Goal: Information Seeking & Learning: Understand process/instructions

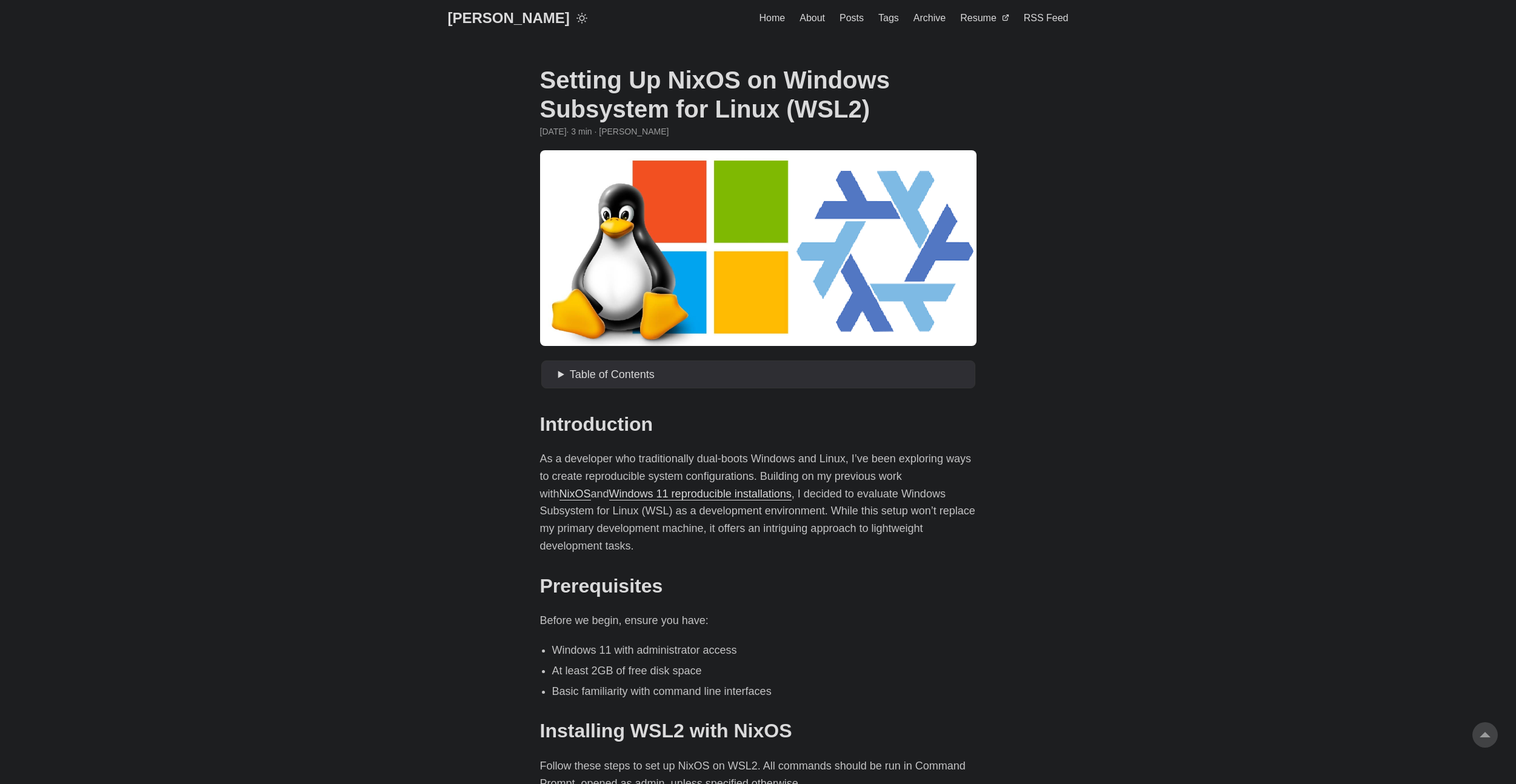
scroll to position [1212, 0]
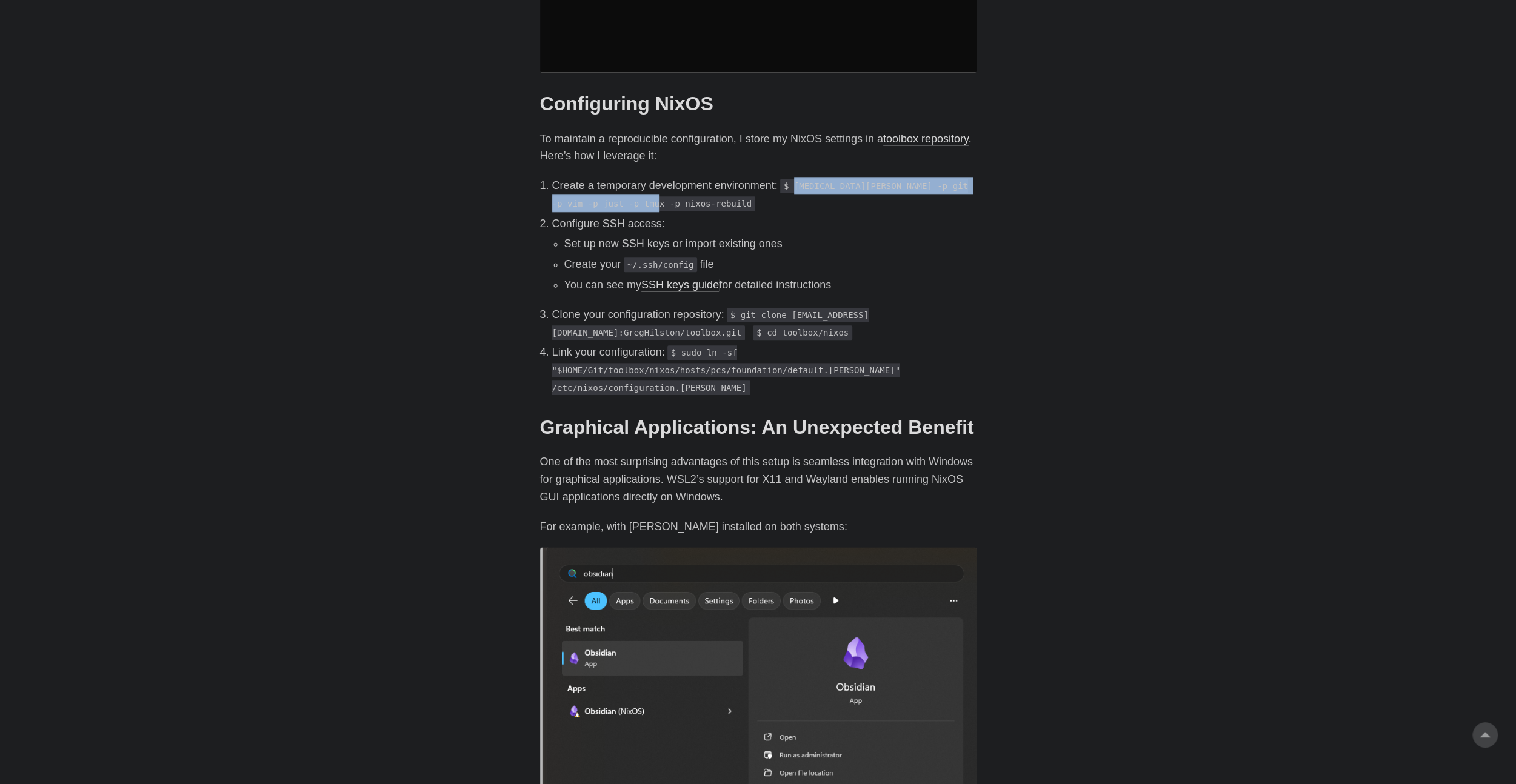
drag, startPoint x: 798, startPoint y: 171, endPoint x: 653, endPoint y: 191, distance: 146.4
click at [653, 191] on code "$ [MEDICAL_DATA][PERSON_NAME] -p git -p vim -p just -p tmux -p nixos-rebuild" at bounding box center [759, 195] width 415 height 32
copy code "[MEDICAL_DATA][PERSON_NAME] -p git -p vim -p just -p tmux -p nixos-rebuild"
click at [745, 308] on code "$ git clone [EMAIL_ADDRESS][DOMAIN_NAME]:GregHilston/toolbox.git" at bounding box center [710, 324] width 316 height 32
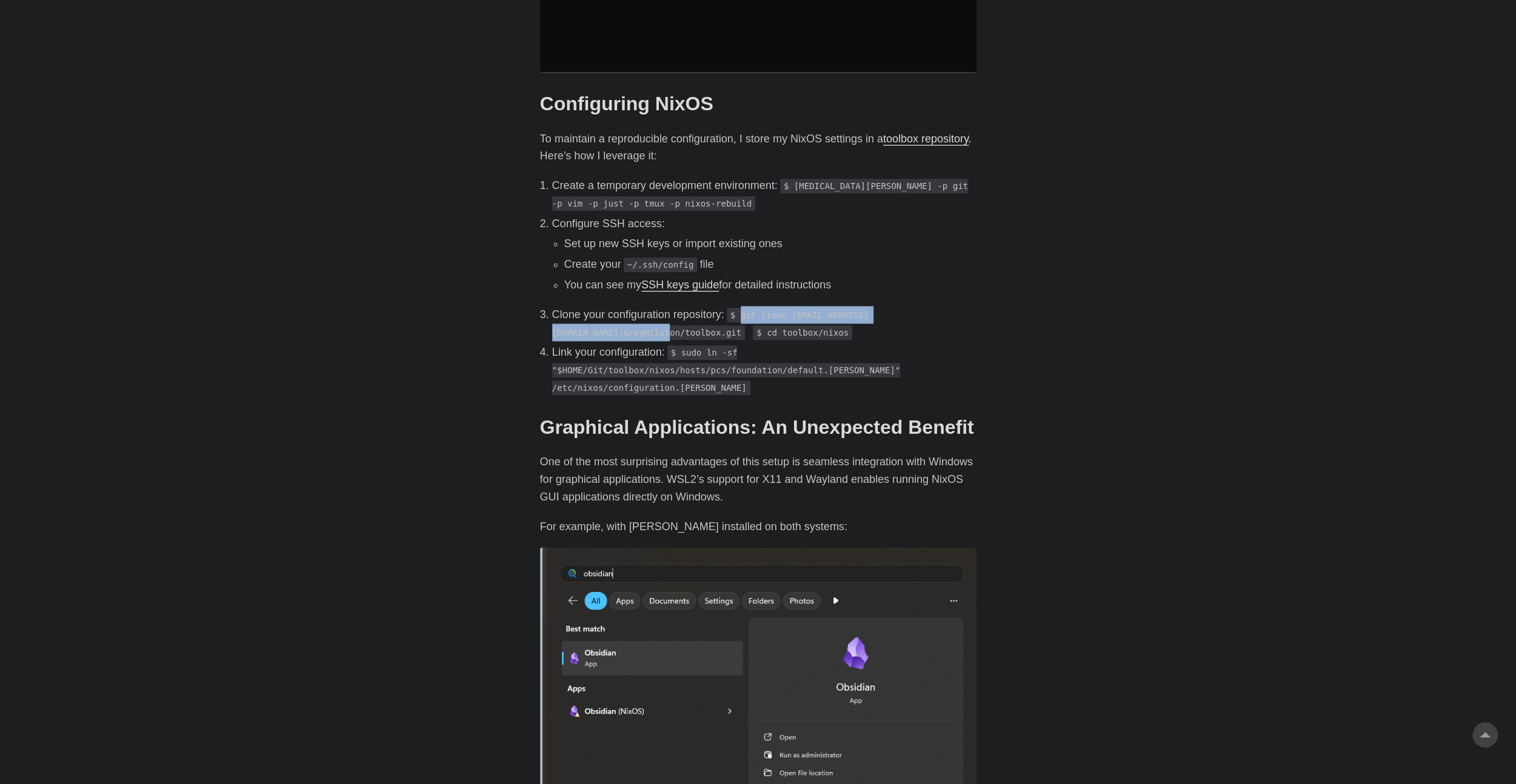
drag, startPoint x: 743, startPoint y: 298, endPoint x: 970, endPoint y: 298, distance: 227.0
click at [868, 308] on code "$ git clone [EMAIL_ADDRESS][DOMAIN_NAME]:GregHilston/toolbox.git" at bounding box center [710, 324] width 316 height 32
copy code "git clone [EMAIL_ADDRESS][DOMAIN_NAME]:GregHilston/toolbox.git"
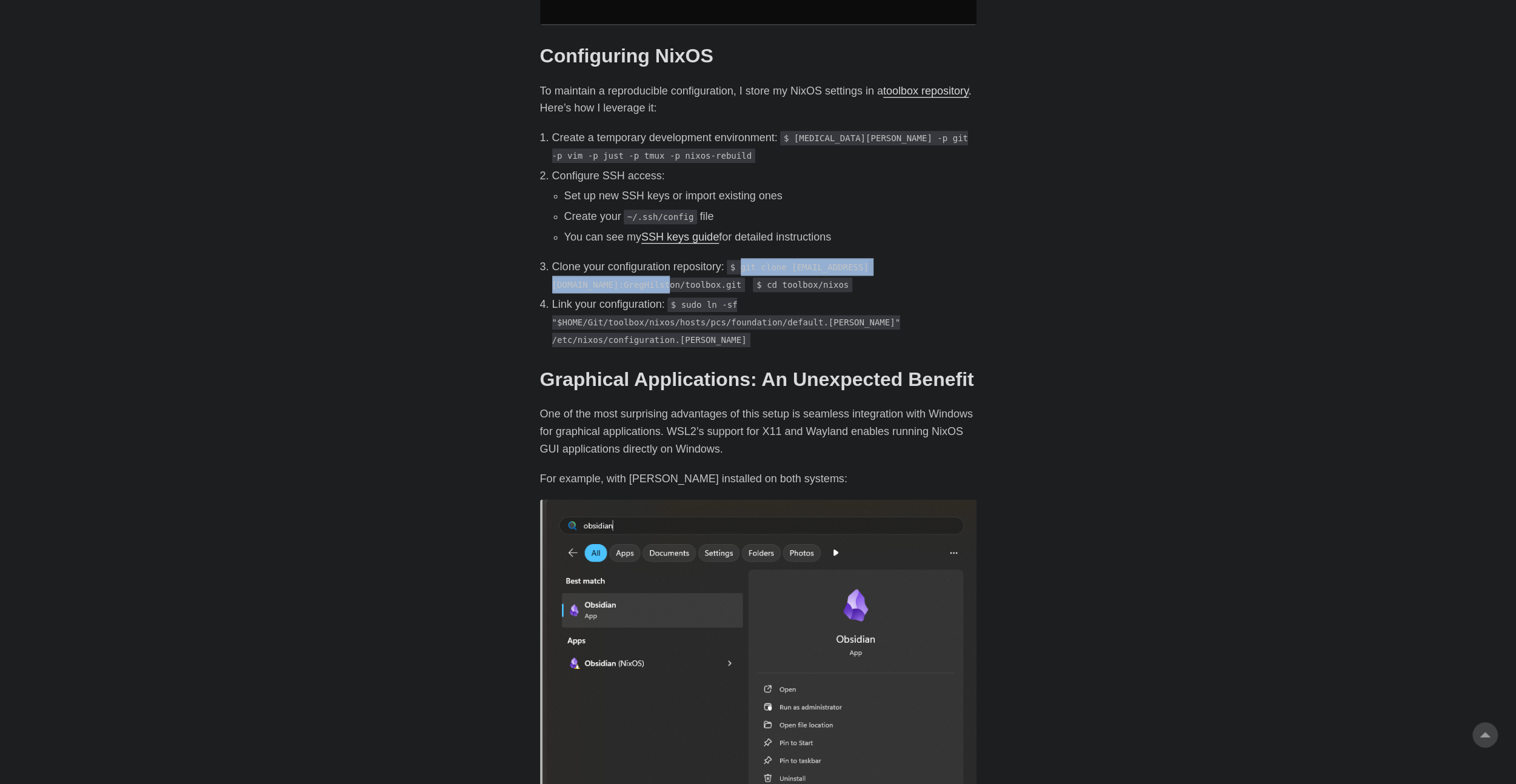
scroll to position [1159, 0]
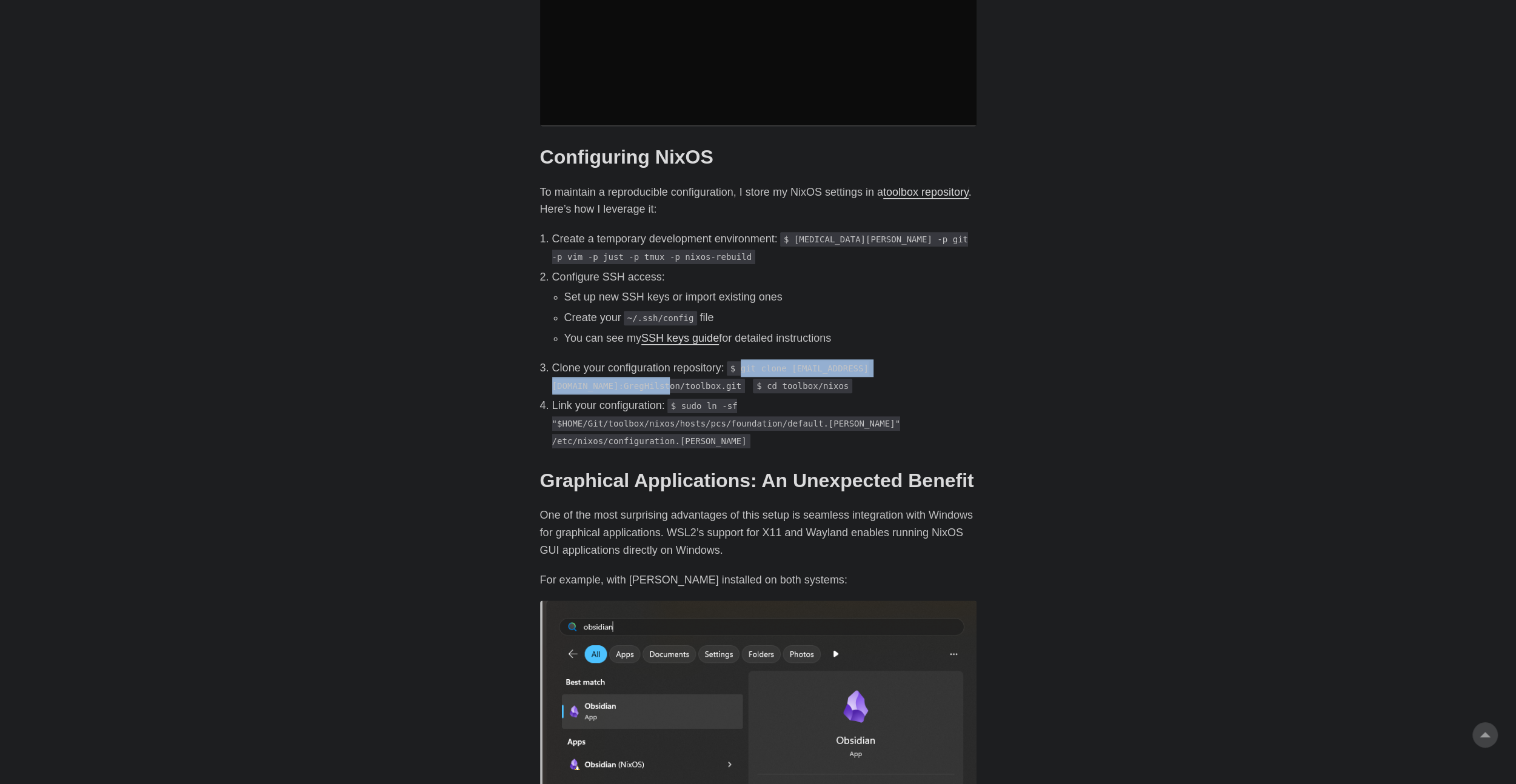
click at [912, 186] on link "toolbox repository" at bounding box center [926, 191] width 86 height 12
drag, startPoint x: 742, startPoint y: 282, endPoint x: 616, endPoint y: 285, distance: 126.0
click at [616, 289] on li "Set up new SSH keys or import existing ones" at bounding box center [770, 297] width 412 height 17
drag, startPoint x: 637, startPoint y: 220, endPoint x: 778, endPoint y: 218, distance: 141.0
click at [778, 231] on p "Create a temporary development environment: $ [MEDICAL_DATA][PERSON_NAME] -p gi…" at bounding box center [764, 248] width 425 height 35
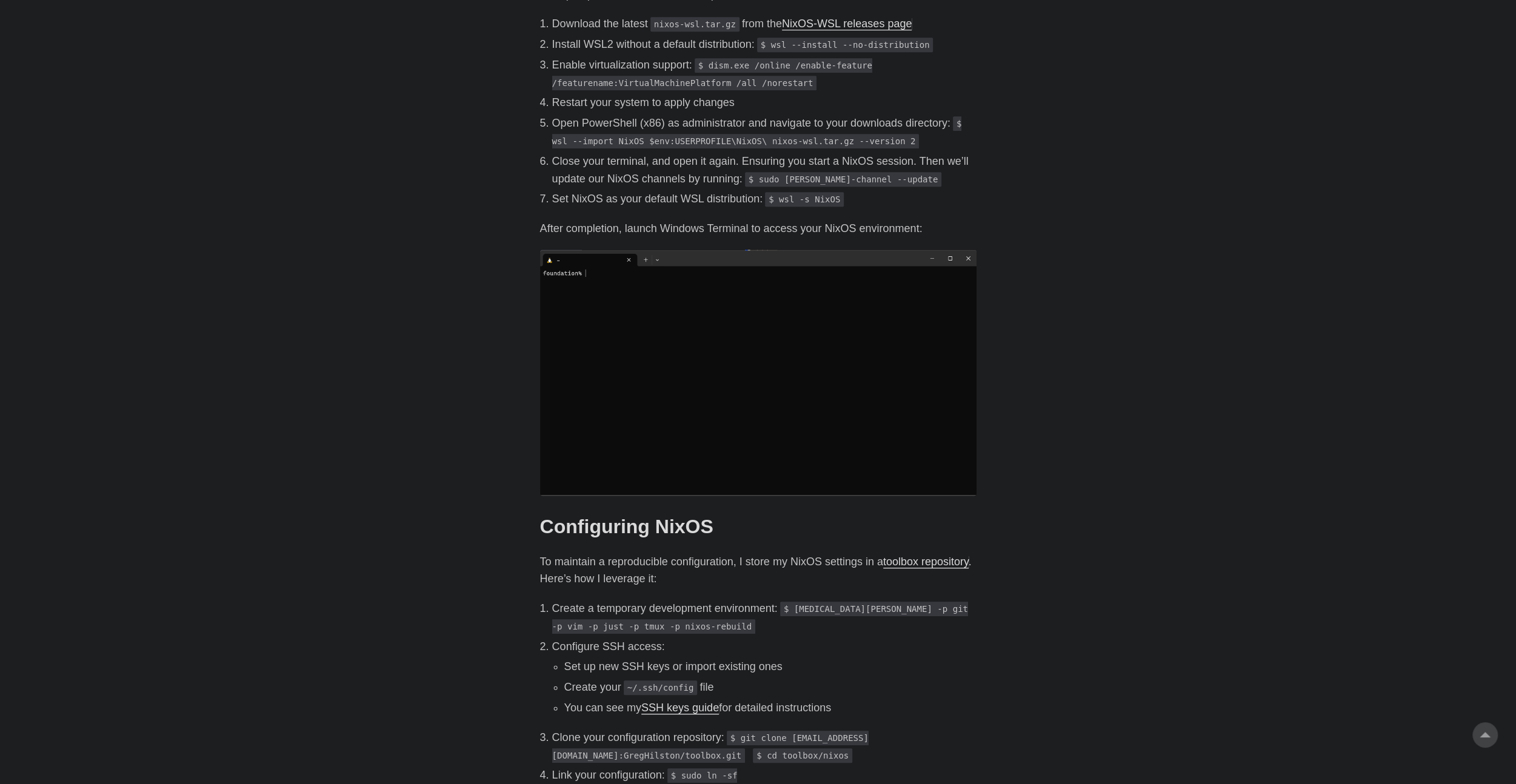
scroll to position [909, 0]
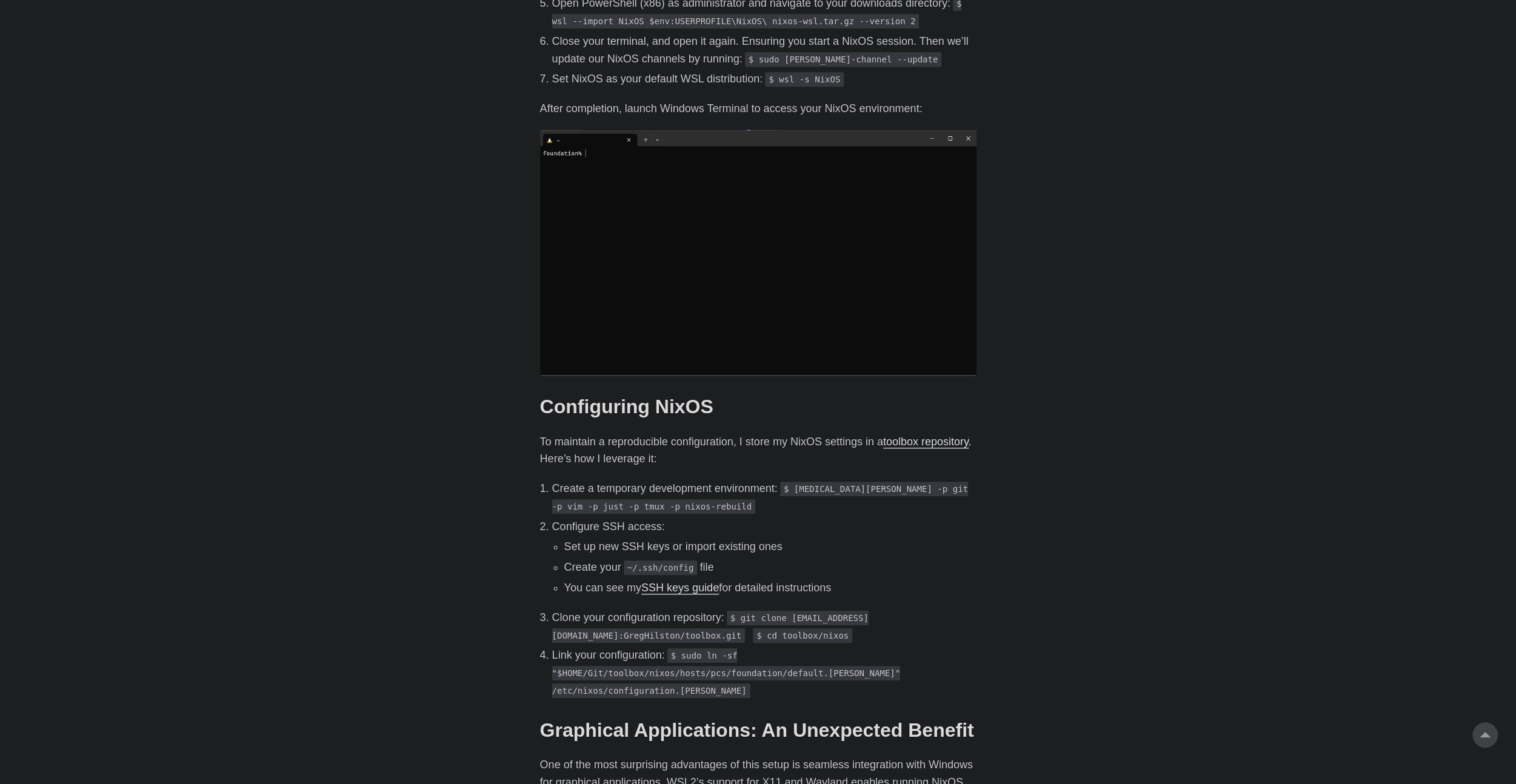
drag, startPoint x: 659, startPoint y: 96, endPoint x: 848, endPoint y: 90, distance: 189.1
click at [848, 100] on p "After completion, launch Windows Terminal to access your NixOS environment:" at bounding box center [758, 108] width 436 height 17
drag, startPoint x: 849, startPoint y: 90, endPoint x: 665, endPoint y: 92, distance: 184.0
click at [665, 100] on p "After completion, launch Windows Terminal to access your NixOS environment:" at bounding box center [758, 108] width 436 height 17
click at [360, 173] on body "[PERSON_NAME] Home About Posts Tags Archive Resume" at bounding box center [758, 687] width 1516 height 3191
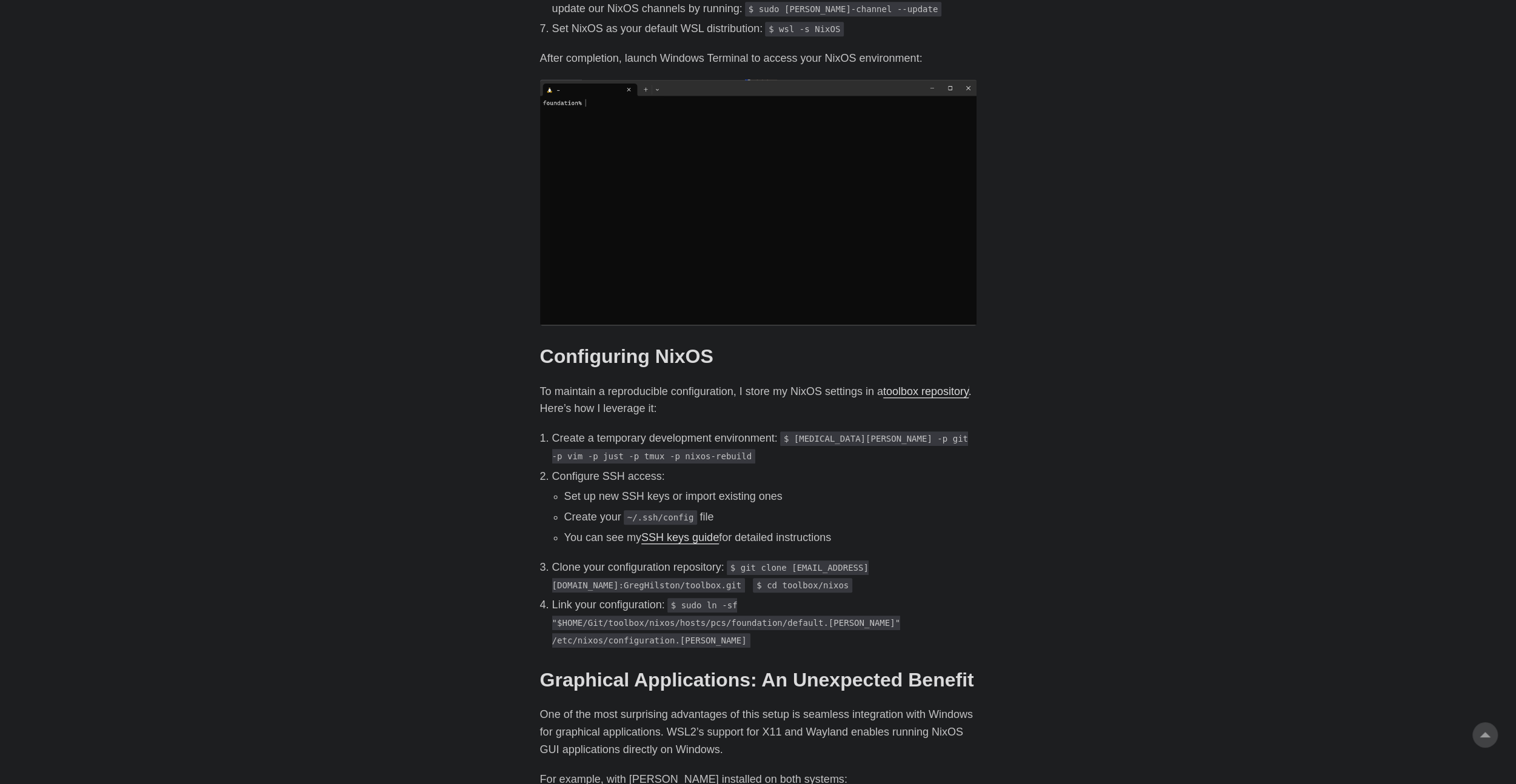
scroll to position [1030, 0]
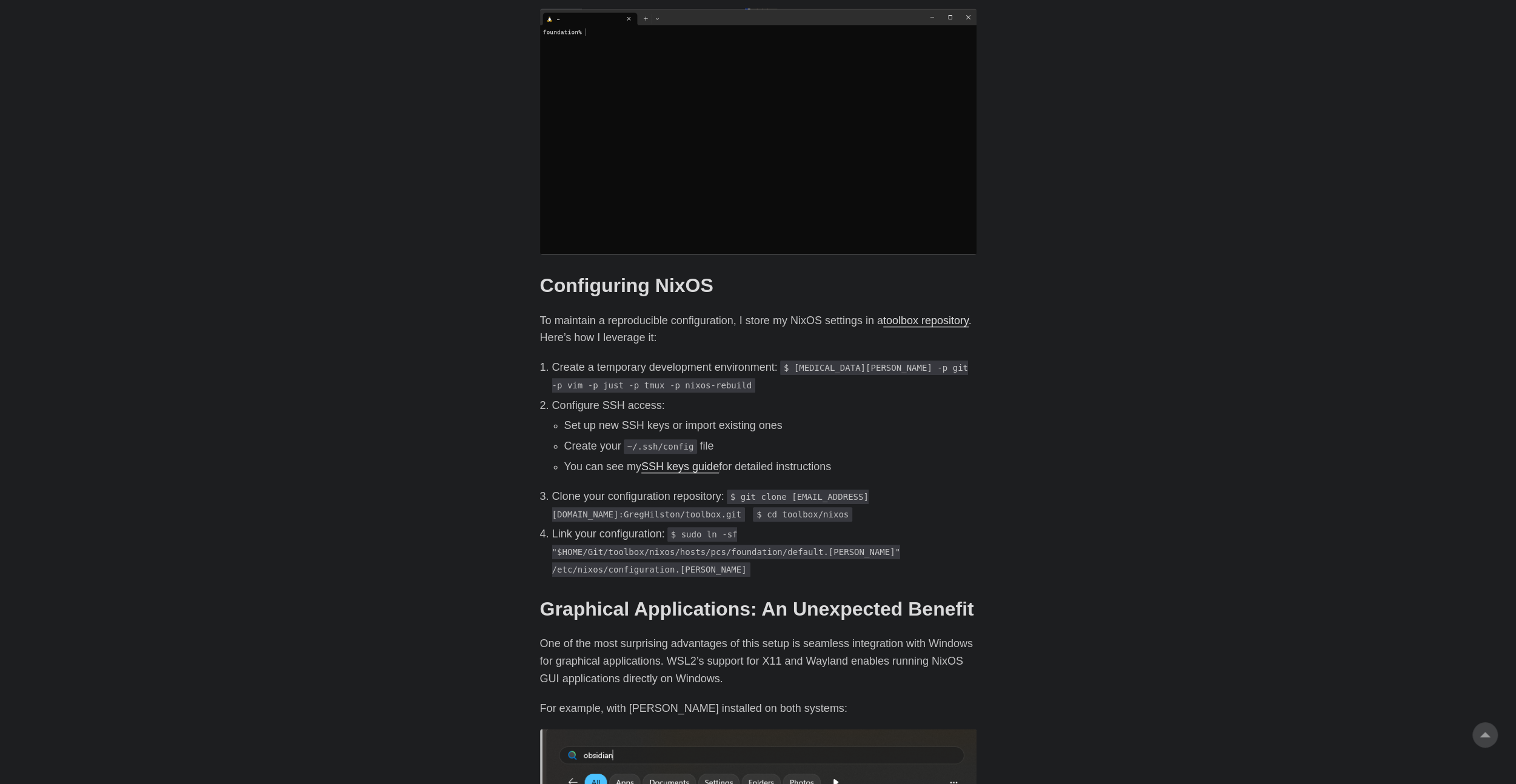
click at [809, 361] on p "Create a temporary development environment: $ [MEDICAL_DATA][PERSON_NAME] -p gi…" at bounding box center [764, 376] width 425 height 35
click at [355, 462] on body "[PERSON_NAME] Home About Posts Tags Archive Resume" at bounding box center [758, 565] width 1516 height 3191
click at [203, 551] on body "[PERSON_NAME] Home About Posts Tags Archive Resume" at bounding box center [758, 565] width 1516 height 3191
